Goal: Navigation & Orientation: Find specific page/section

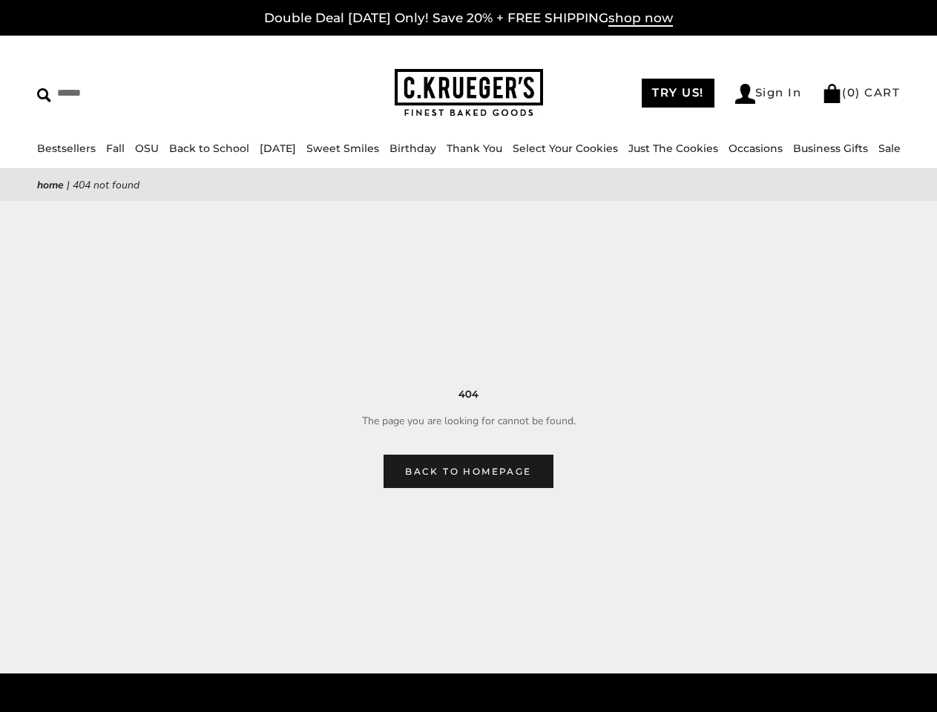
click at [468, 356] on main "Home | 404 Not Found 404 The page you are looking for cannot be found. Back to …" at bounding box center [468, 328] width 937 height 319
click at [732, 148] on link "Occasions" at bounding box center [756, 148] width 54 height 13
